Goal: Transaction & Acquisition: Purchase product/service

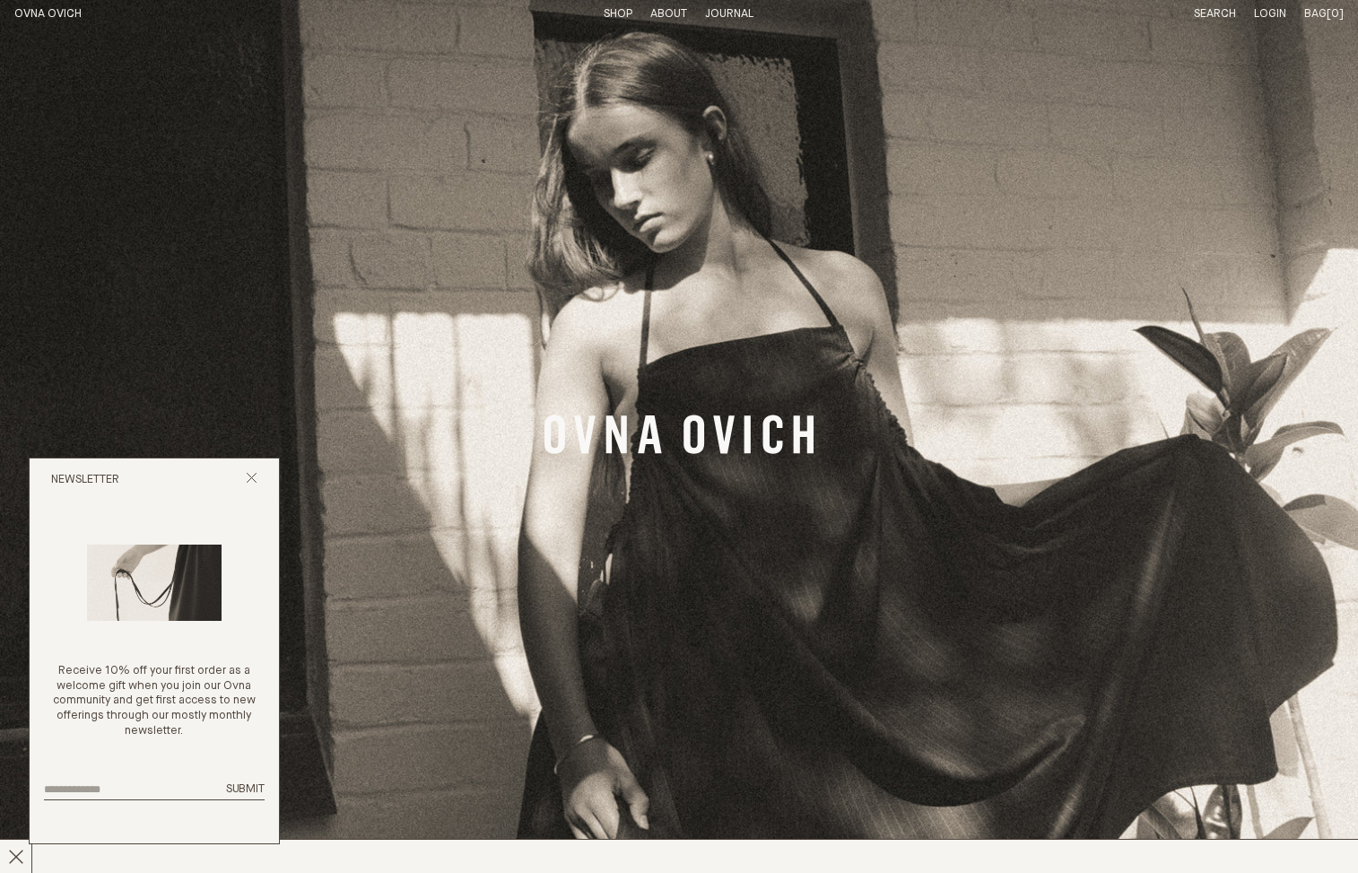
click at [621, 12] on link "Shop" at bounding box center [618, 14] width 29 height 12
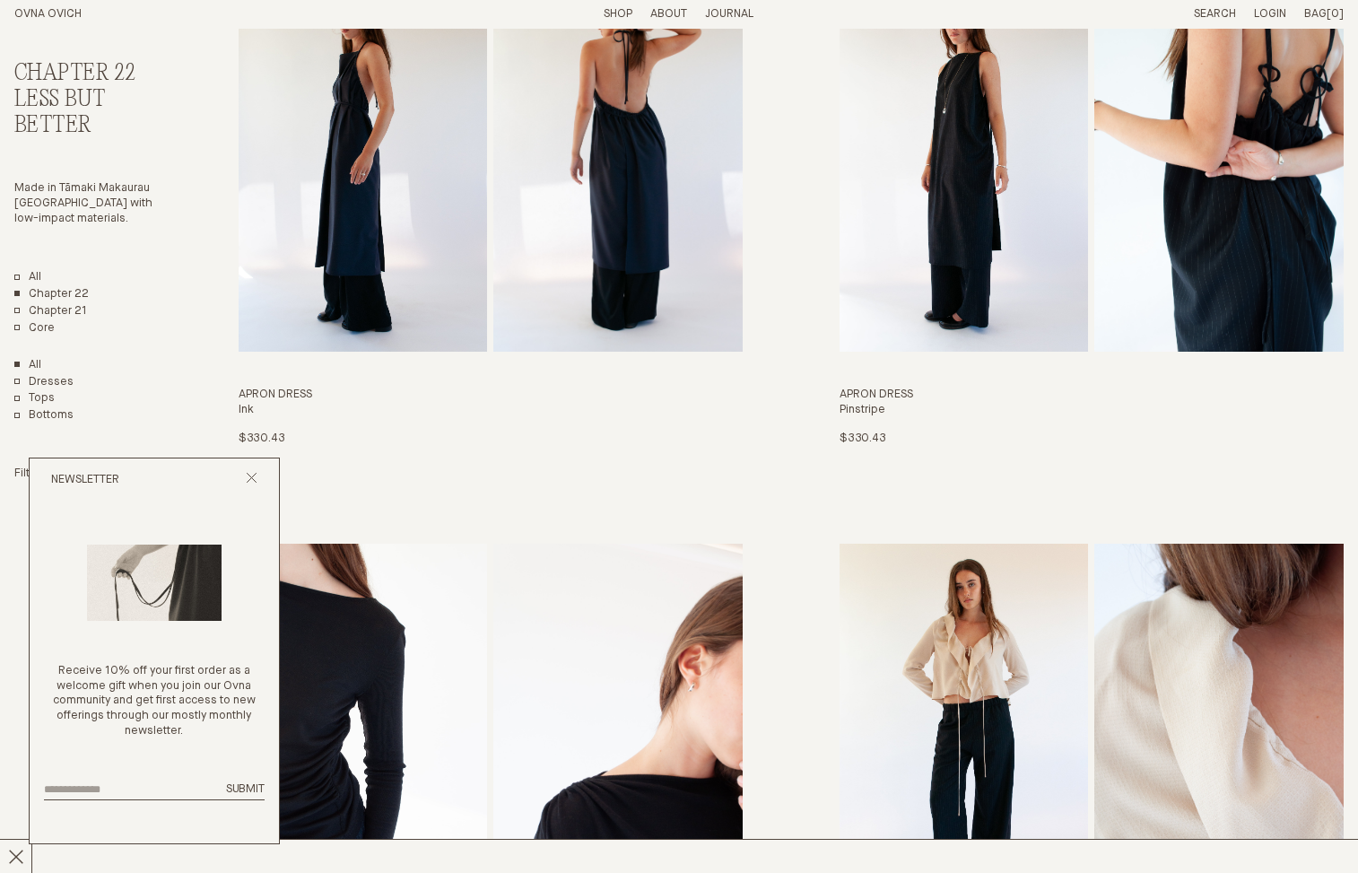
scroll to position [208, 0]
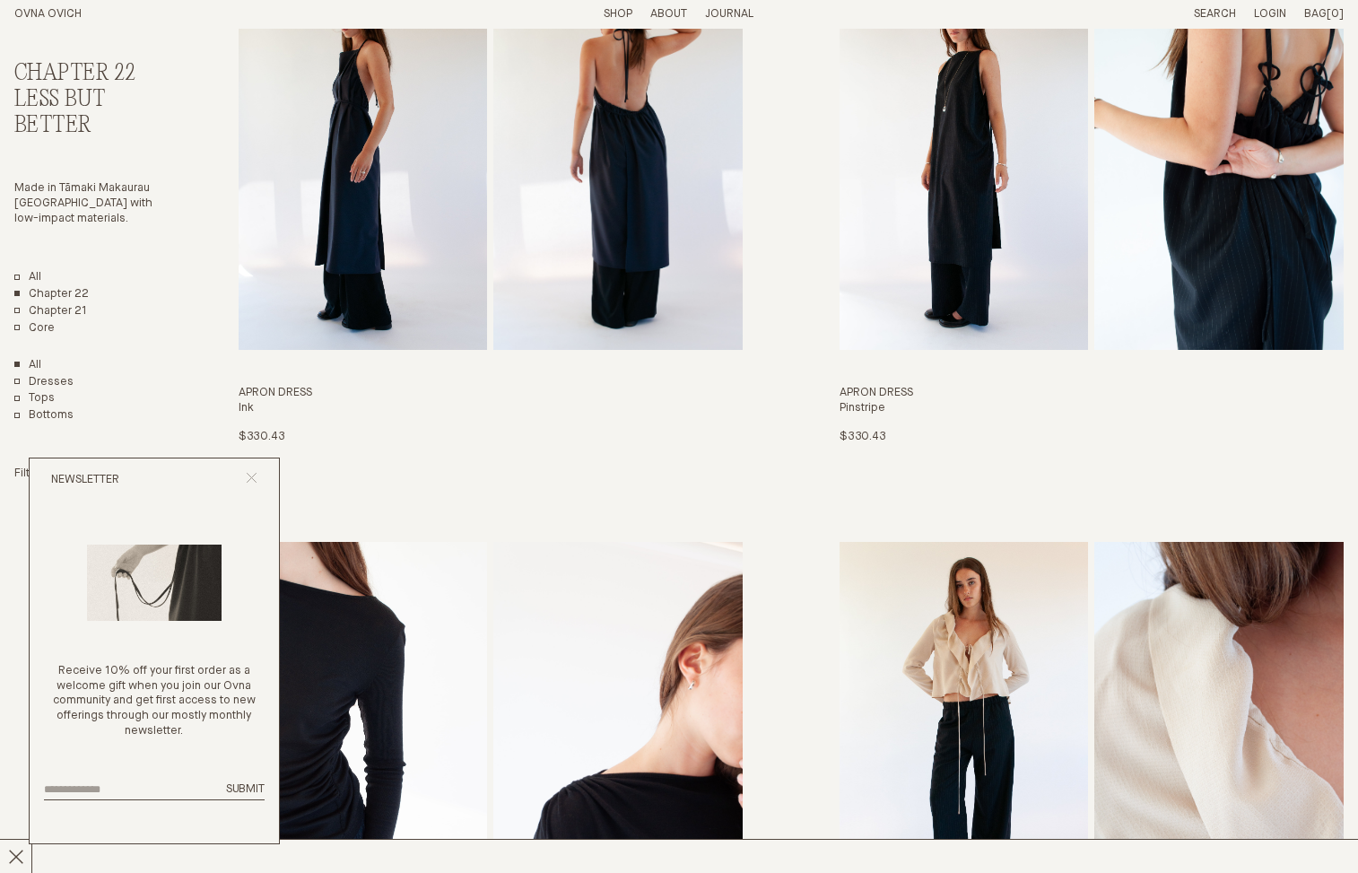
click at [248, 475] on line "Close popup" at bounding box center [252, 478] width 10 height 10
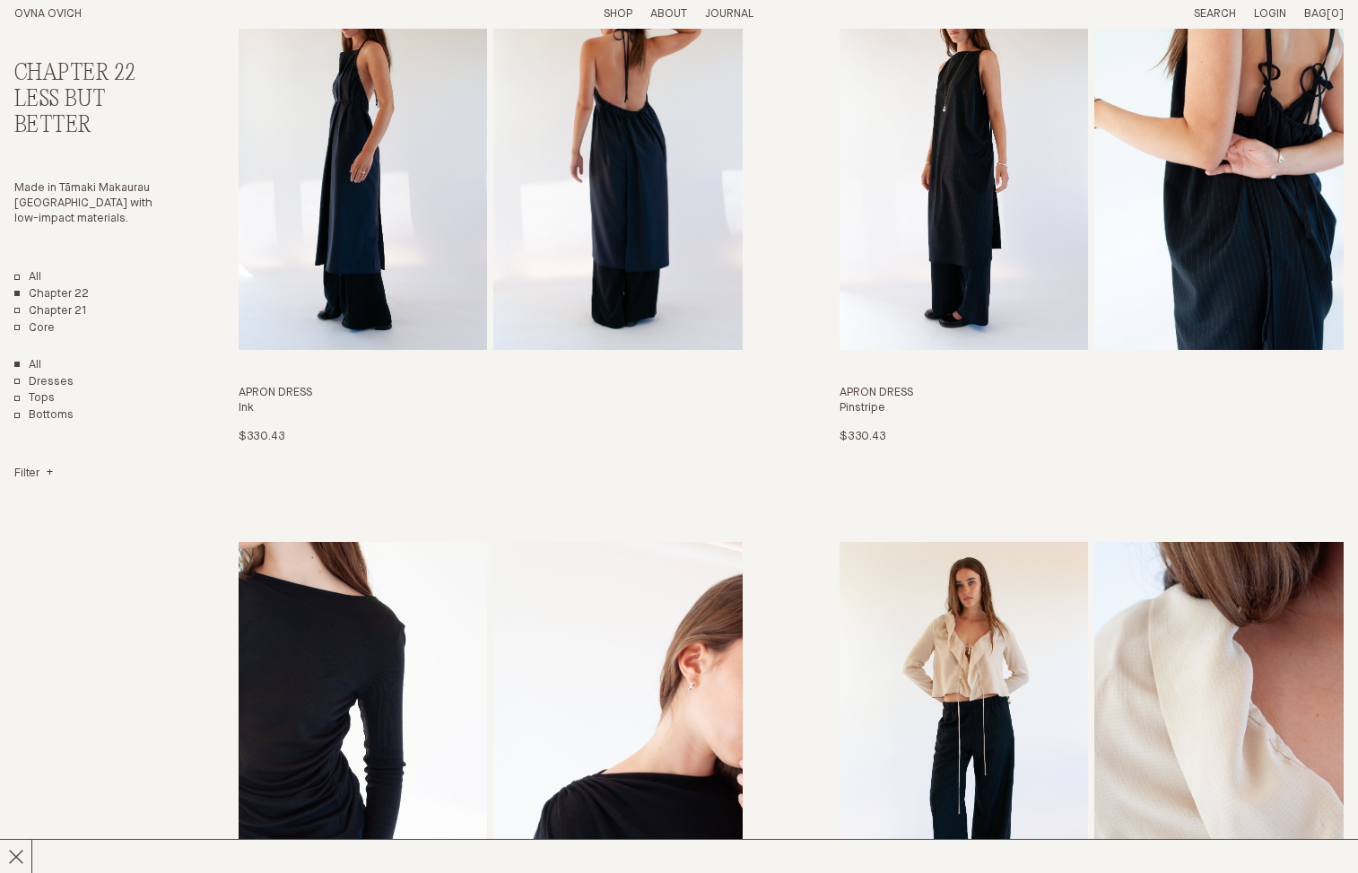
click at [55, 466] on details "Filter Small Medium" at bounding box center [90, 473] width 153 height 15
click at [40, 479] on h4 "Filter" at bounding box center [33, 473] width 39 height 15
